Goal: Go to known website: Access a specific website the user already knows

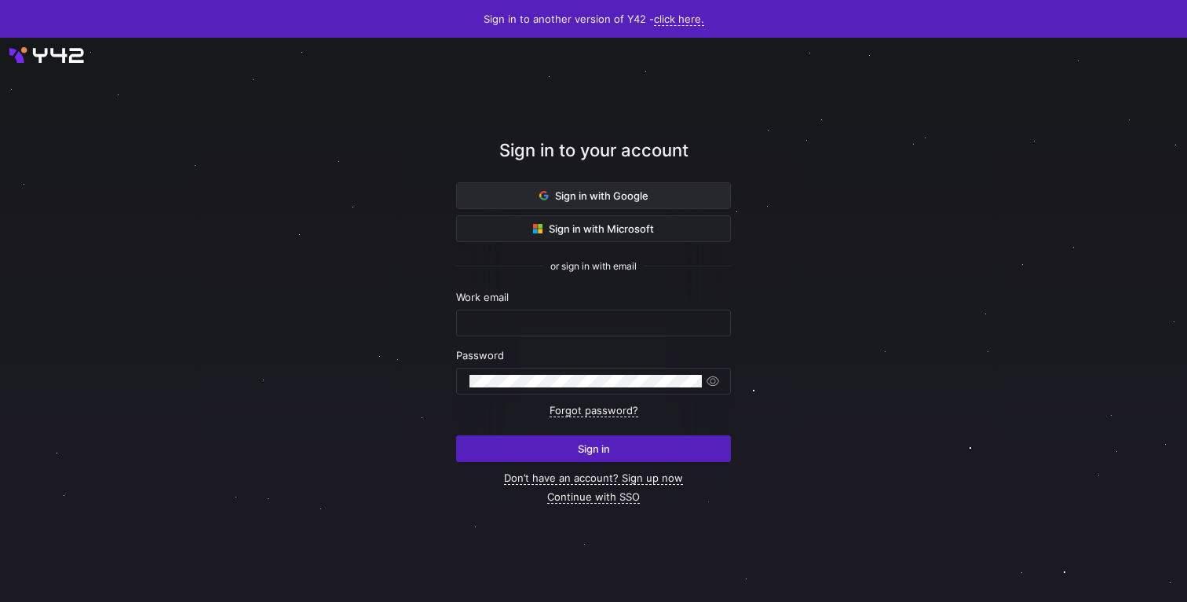
click at [642, 196] on span "Sign in with Google" at bounding box center [594, 195] width 109 height 13
